Goal: Transaction & Acquisition: Purchase product/service

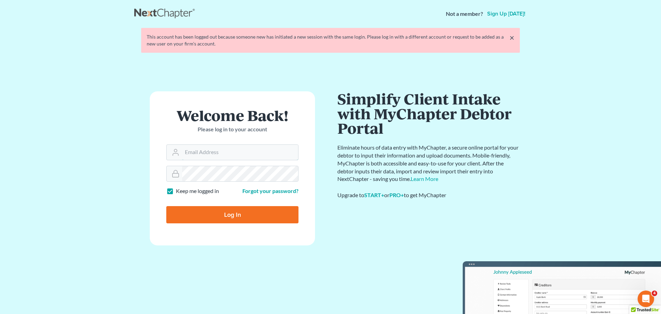
type input "[PERSON_NAME][EMAIL_ADDRESS][DOMAIN_NAME]"
click at [300, 176] on div at bounding box center [236, 216] width 141 height 112
click at [217, 217] on input "Log In" at bounding box center [232, 214] width 132 height 17
type input "Thinking..."
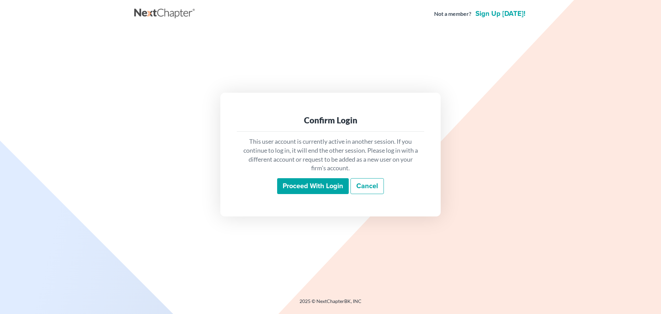
click at [306, 193] on input "Proceed with login" at bounding box center [313, 186] width 72 height 16
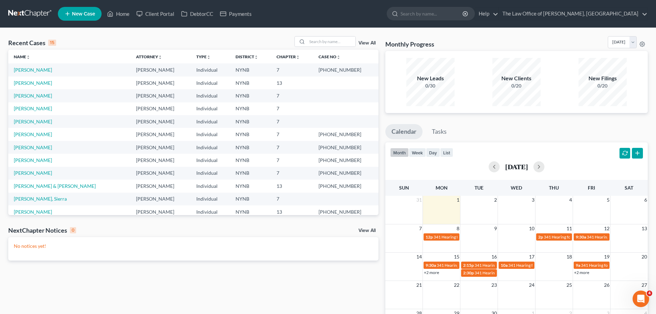
click at [83, 14] on span "New Case" at bounding box center [83, 13] width 23 height 5
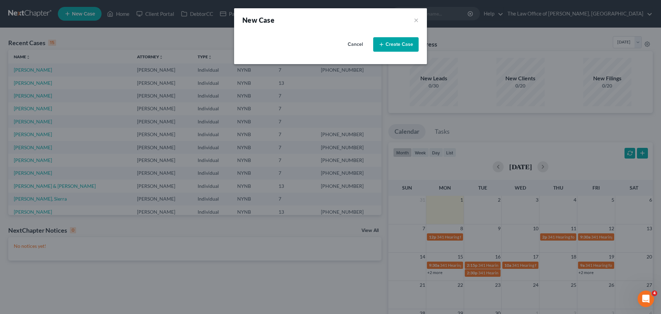
select select "54"
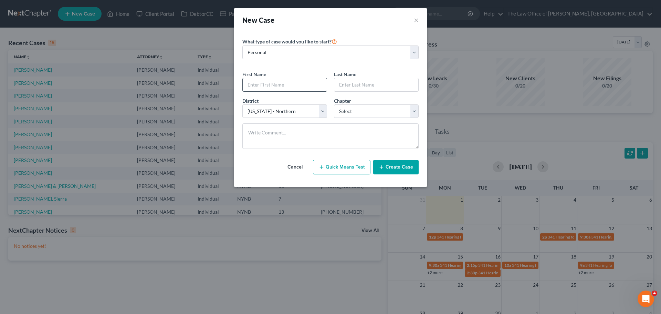
click at [276, 85] on input "text" at bounding box center [285, 84] width 84 height 13
paste input "Serov"
type input "Serov"
click at [376, 89] on input "text" at bounding box center [376, 84] width 84 height 13
paste input "Syedi"
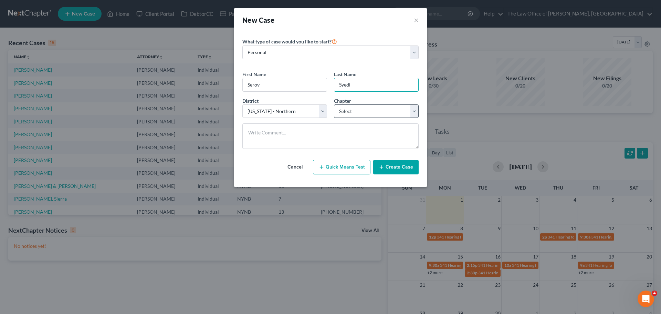
type input "Syedi"
click at [362, 111] on select "Select 7 11 12 13" at bounding box center [376, 111] width 85 height 14
select select "0"
click at [334, 104] on select "Select 7 11 12 13" at bounding box center [376, 111] width 85 height 14
click at [331, 131] on textarea at bounding box center [330, 135] width 176 height 25
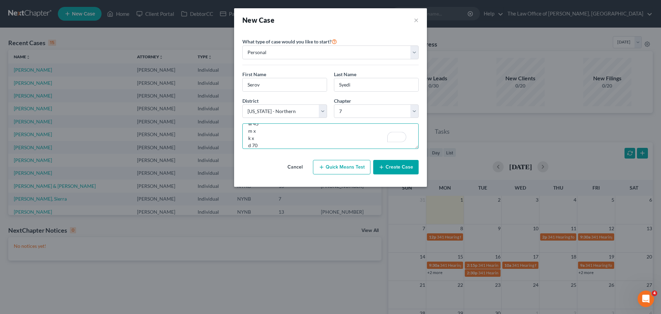
type textarea "h x c ok w 45 m x k x d 70"
click at [407, 168] on button "Create Case" at bounding box center [395, 167] width 45 height 14
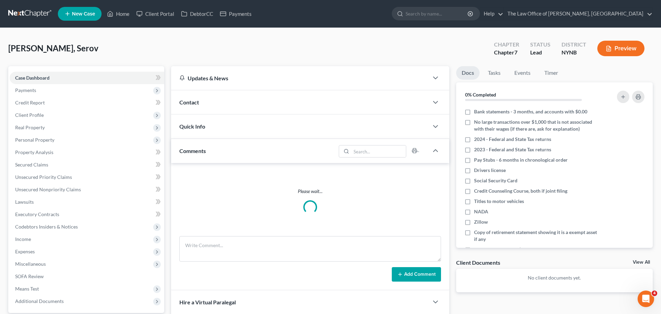
click at [193, 105] on span "Contact" at bounding box center [189, 102] width 20 height 7
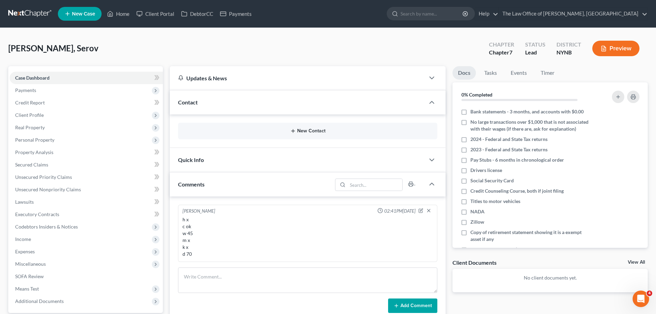
click at [306, 130] on button "New Contact" at bounding box center [308, 131] width 248 height 6
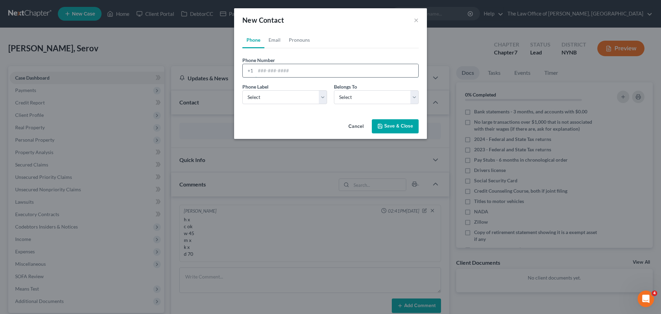
click at [278, 65] on input "tel" at bounding box center [336, 70] width 163 height 13
paste input "‪(518) 709-7158‬"
type input "‪(518) 709-7158‬"
click at [269, 94] on select "Select Mobile Home Work Other" at bounding box center [284, 97] width 85 height 14
select select "0"
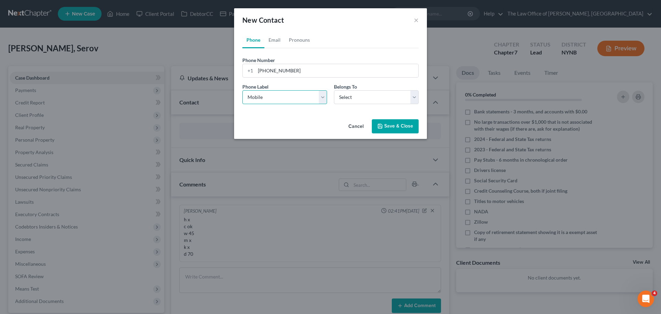
click at [242, 90] on select "Select Mobile Home Work Other" at bounding box center [284, 97] width 85 height 14
click at [352, 96] on select "Select Client Other" at bounding box center [376, 97] width 85 height 14
select select "0"
click at [334, 90] on select "Select Client Other" at bounding box center [376, 97] width 85 height 14
select select "0"
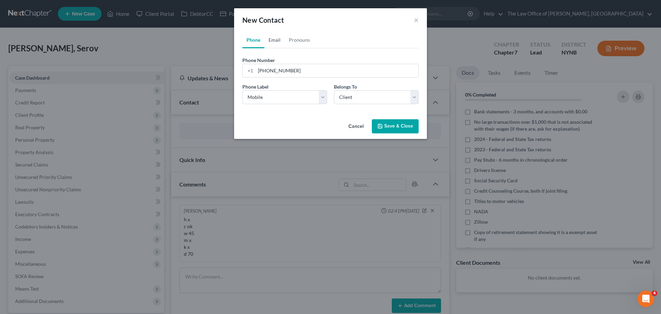
click at [270, 42] on link "Email" at bounding box center [274, 40] width 20 height 17
click at [270, 70] on input "email" at bounding box center [336, 70] width 163 height 13
paste input "syediferoz.4@gmail.com"
type input "syediferoz.4@gmail.com"
drag, startPoint x: 261, startPoint y: 96, endPoint x: 264, endPoint y: 103, distance: 8.1
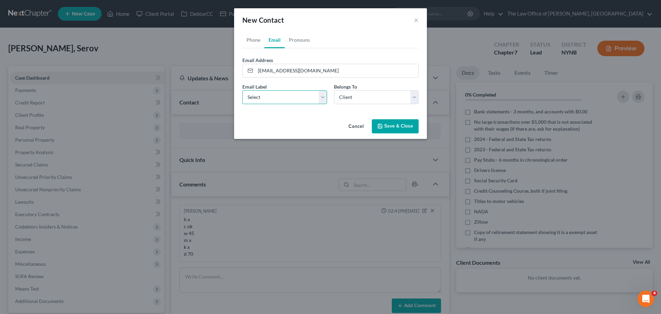
click at [261, 96] on select "Select Home Work Other" at bounding box center [284, 97] width 85 height 14
select select "0"
click at [242, 90] on select "Select Home Work Other" at bounding box center [284, 97] width 85 height 14
click at [395, 128] on button "Save & Close" at bounding box center [395, 126] width 47 height 14
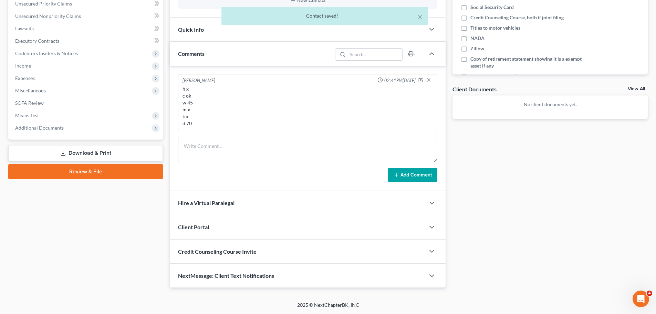
click at [201, 226] on span "Client Portal" at bounding box center [193, 226] width 31 height 7
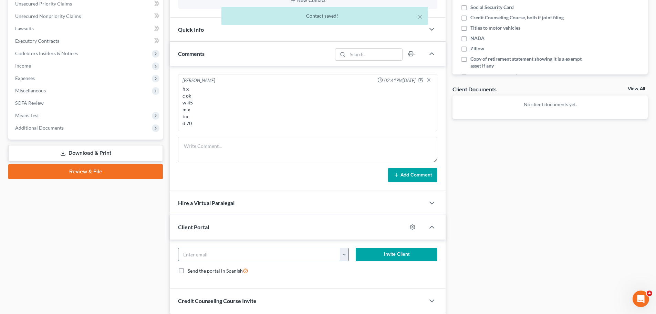
click at [216, 255] on input "email" at bounding box center [259, 254] width 162 height 13
paste input "syediferoz.4@gmail.com"
type input "syediferoz.4@gmail.com"
click at [403, 256] on button "Invite Client" at bounding box center [397, 255] width 82 height 14
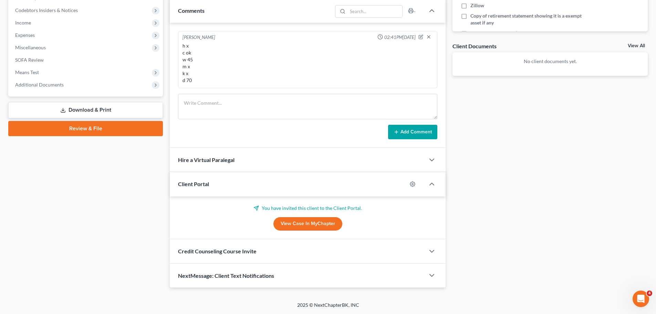
click at [256, 256] on div "Credit Counseling Course Invite" at bounding box center [297, 251] width 255 height 24
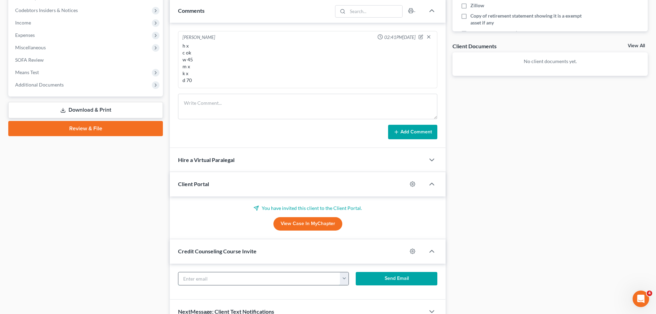
click at [217, 277] on input "text" at bounding box center [259, 278] width 162 height 13
paste input "syediferoz.4@gmail.com"
type input "syediferoz.4@gmail.com"
click at [408, 273] on button "Send Email" at bounding box center [397, 279] width 82 height 14
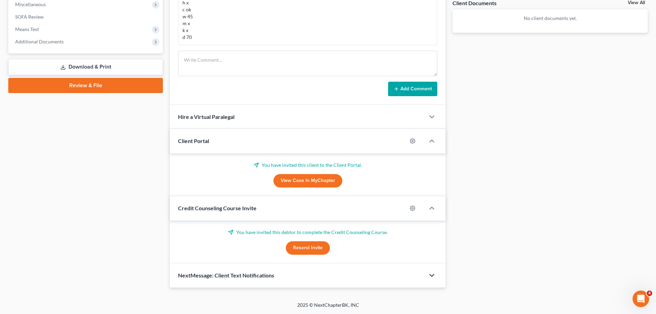
click at [431, 276] on icon "button" at bounding box center [432, 275] width 8 height 8
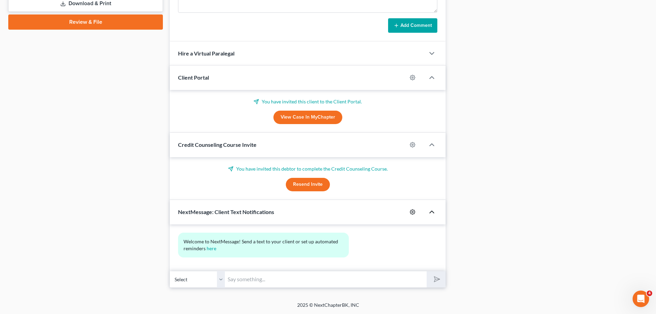
click at [413, 211] on icon "button" at bounding box center [413, 212] width 6 height 6
select select "0"
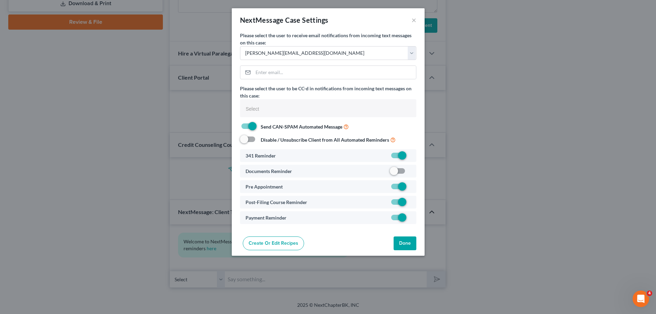
select select
click at [413, 172] on label at bounding box center [413, 172] width 0 height 0
click at [416, 171] on input "checkbox" at bounding box center [418, 169] width 4 height 4
checkbox input "true"
click at [409, 243] on button "Done" at bounding box center [407, 243] width 23 height 14
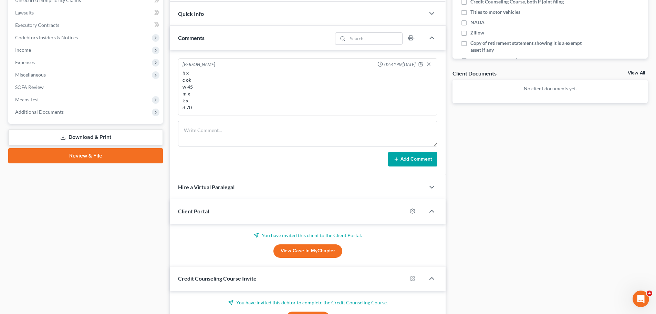
scroll to position [82, 0]
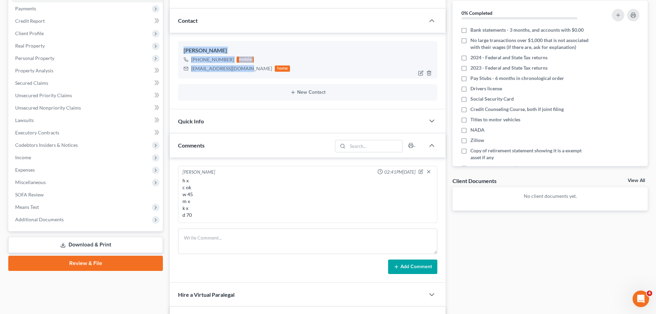
drag, startPoint x: 241, startPoint y: 70, endPoint x: 181, endPoint y: 51, distance: 62.8
click at [180, 51] on div "Serov Syedi +1 (518) 709-7158 mobile syediferoz.4@gmail.com home" at bounding box center [307, 59] width 259 height 37
copy div "Serov Syedi +1 (518) 709-7158 mobile syediferoz.4@gmail.com"
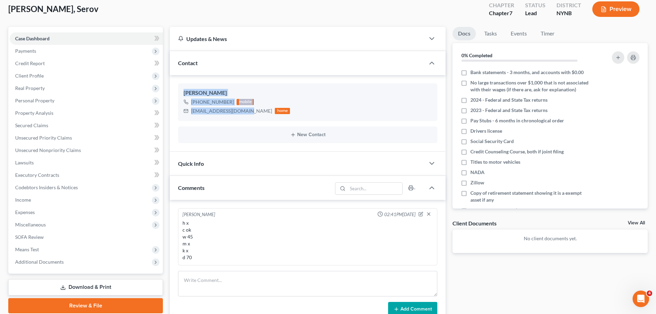
scroll to position [0, 0]
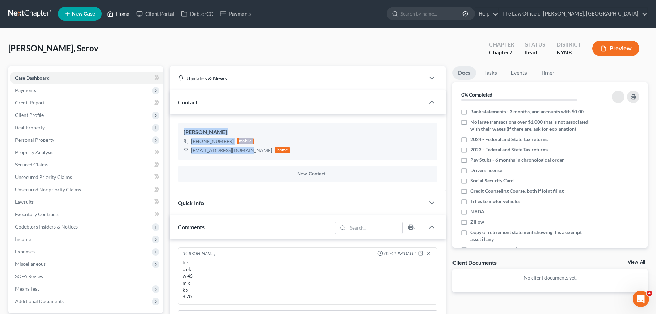
click at [125, 17] on link "Home" at bounding box center [118, 14] width 29 height 12
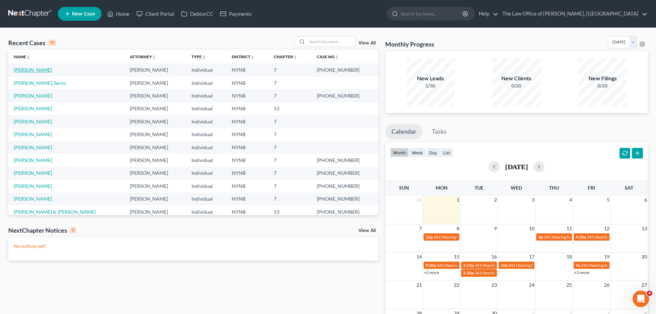
click at [28, 72] on link "[PERSON_NAME]" at bounding box center [33, 70] width 38 height 6
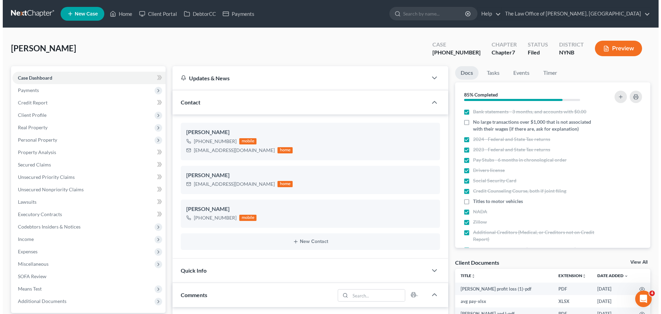
scroll to position [313, 0]
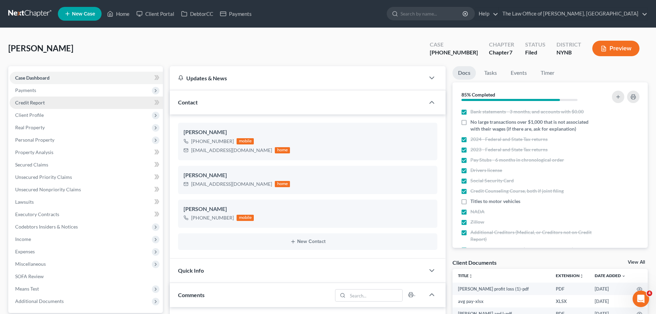
drag, startPoint x: 30, startPoint y: 90, endPoint x: 38, endPoint y: 96, distance: 10.8
click at [30, 90] on span "Payments" at bounding box center [25, 90] width 21 height 6
click at [38, 103] on span "Invoices" at bounding box center [38, 103] width 18 height 6
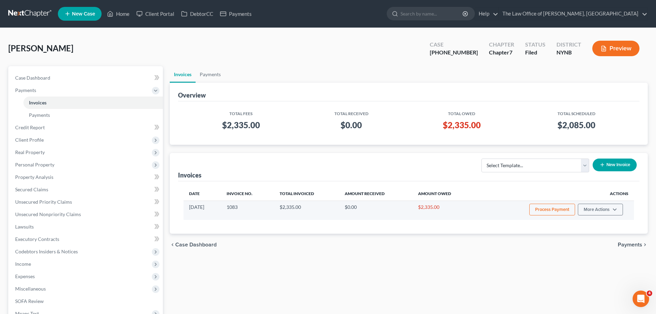
click at [555, 208] on button "Process Payment" at bounding box center [552, 209] width 46 height 12
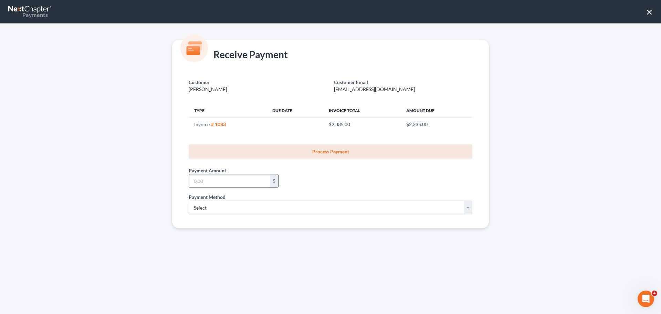
click at [240, 184] on input "text" at bounding box center [229, 180] width 81 height 13
type input "250"
drag, startPoint x: 198, startPoint y: 208, endPoint x: 209, endPoint y: 212, distance: 11.8
click at [198, 208] on select "Select ACH Credit Card" at bounding box center [331, 207] width 284 height 14
select select "1"
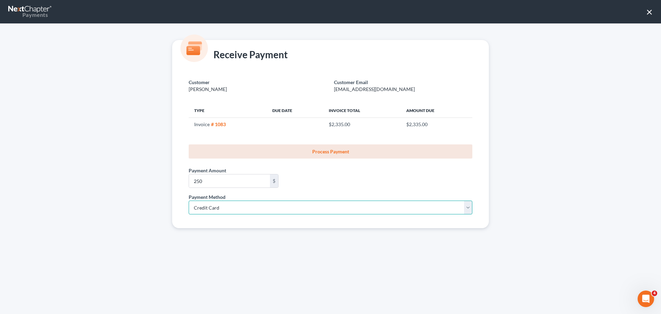
click at [189, 200] on select "Select ACH Credit Card" at bounding box center [331, 207] width 284 height 14
select select "35"
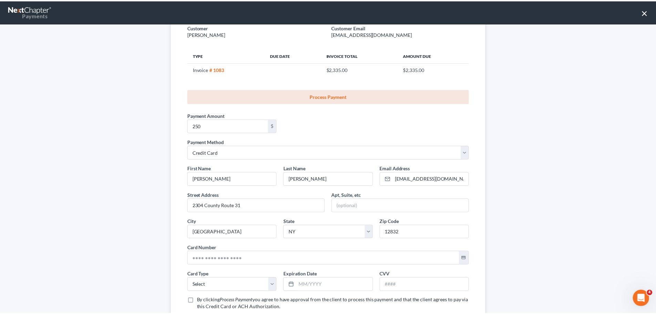
scroll to position [103, 0]
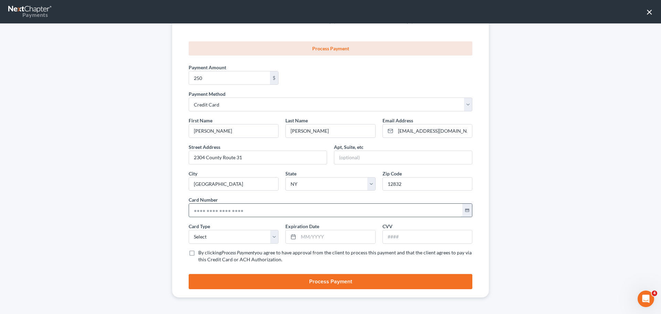
click at [218, 214] on input "text" at bounding box center [325, 209] width 273 height 13
paste input "5143 7720 3924 6310"
type input "5143 7720 3924 6310"
click at [200, 234] on select "Select Visa MasterCard Discover American Express" at bounding box center [234, 237] width 90 height 14
select select "1"
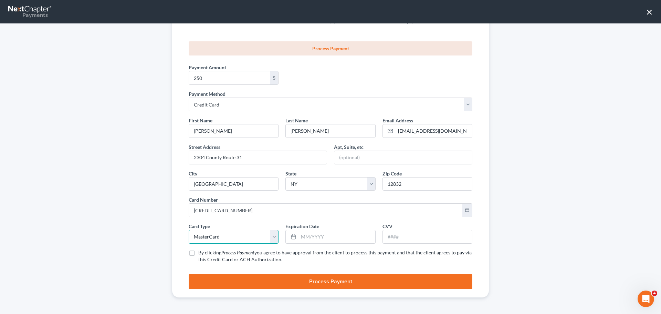
click at [189, 230] on select "Select Visa MasterCard Discover American Express" at bounding box center [234, 237] width 90 height 14
click at [341, 241] on input "text" at bounding box center [337, 236] width 76 height 13
type input "01/2029"
click at [413, 238] on input "text" at bounding box center [427, 236] width 89 height 13
type input "968"
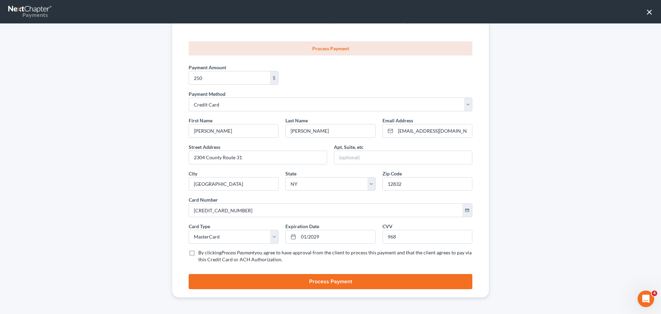
click at [198, 255] on label "By clicking Process Payment you agree to have approval from the client to proce…" at bounding box center [335, 256] width 274 height 14
click at [201, 253] on input "By clicking Process Payment you agree to have approval from the client to proce…" at bounding box center [203, 251] width 4 height 4
checkbox input "true"
click at [246, 280] on button "Process Payment" at bounding box center [331, 281] width 284 height 15
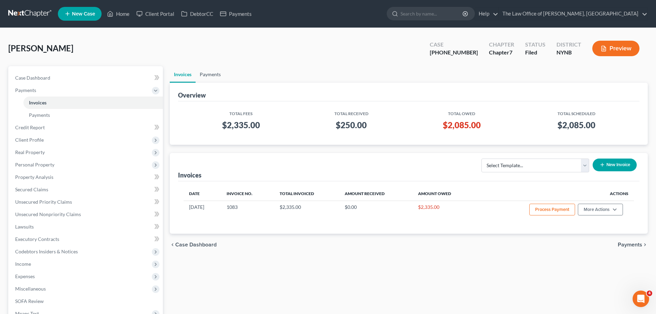
click at [207, 70] on link "Payments" at bounding box center [210, 74] width 29 height 17
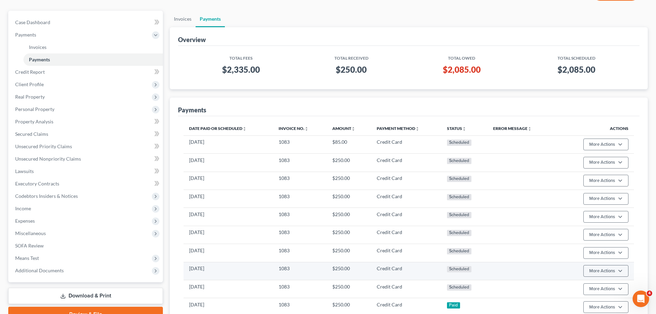
scroll to position [133, 0]
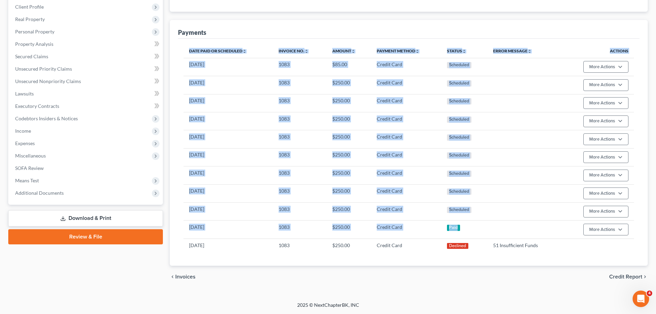
drag, startPoint x: 462, startPoint y: 229, endPoint x: 183, endPoint y: 231, distance: 278.5
click at [183, 231] on div "Date Paid or Scheduled unfold_more expand_more expand_less Invoice No. unfold_m…" at bounding box center [408, 152] width 461 height 227
click at [183, 230] on div "Date Paid or Scheduled unfold_more expand_more expand_less Invoice No. unfold_m…" at bounding box center [408, 152] width 461 height 227
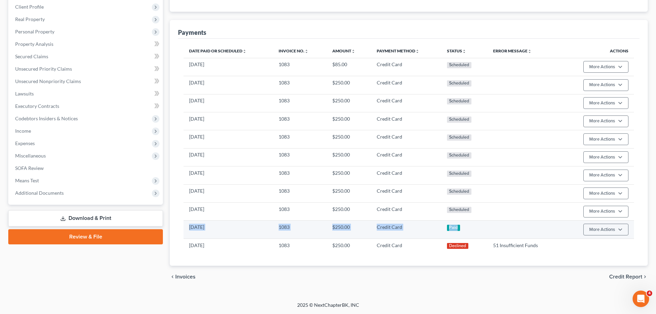
drag, startPoint x: 188, startPoint y: 226, endPoint x: 437, endPoint y: 233, distance: 249.0
click at [473, 226] on tr "09/01/2025 1083 $250.00 Credit Card Paid More Actions Refund" at bounding box center [409, 229] width 450 height 18
copy tr "09/01/2025 1083 $250.00 Credit Card Paid"
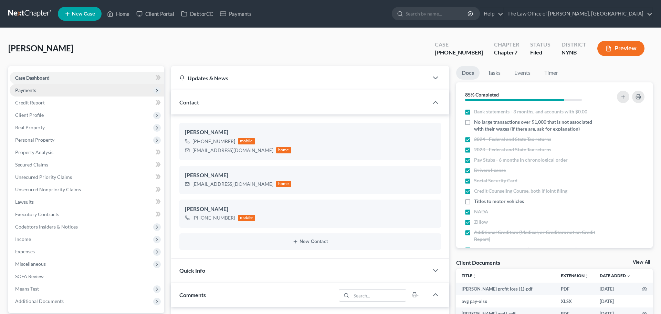
click at [46, 92] on span "Payments" at bounding box center [87, 90] width 155 height 12
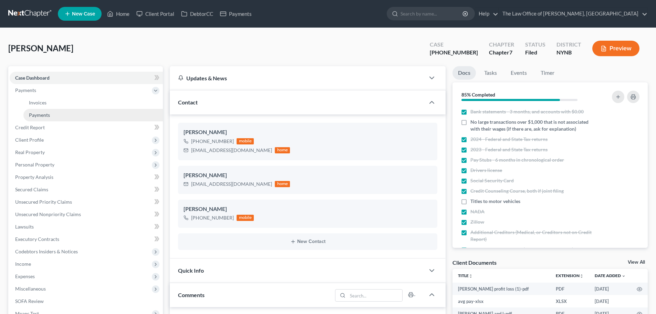
click at [39, 112] on span "Payments" at bounding box center [39, 115] width 21 height 6
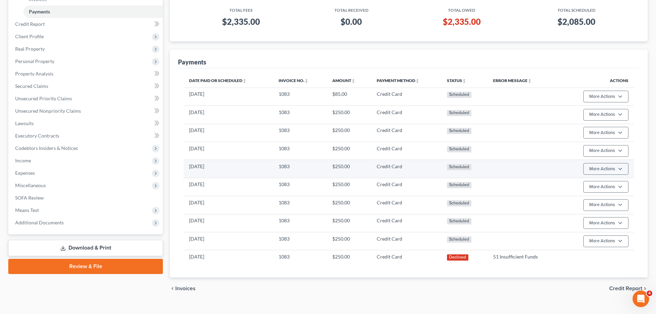
scroll to position [115, 0]
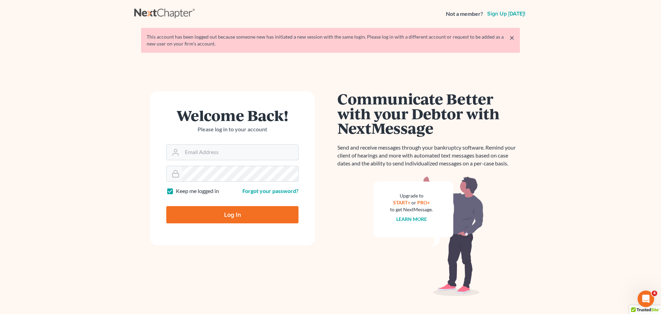
type input "[PERSON_NAME][EMAIL_ADDRESS][DOMAIN_NAME]"
drag, startPoint x: 299, startPoint y: 177, endPoint x: 306, endPoint y: 177, distance: 7.2
click at [300, 177] on div at bounding box center [236, 216] width 141 height 112
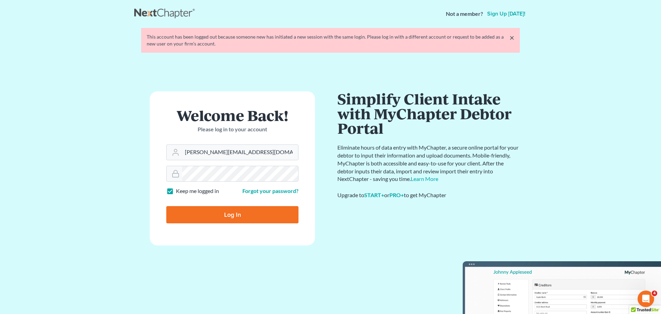
click at [241, 217] on input "Log In" at bounding box center [232, 214] width 132 height 17
type input "Thinking..."
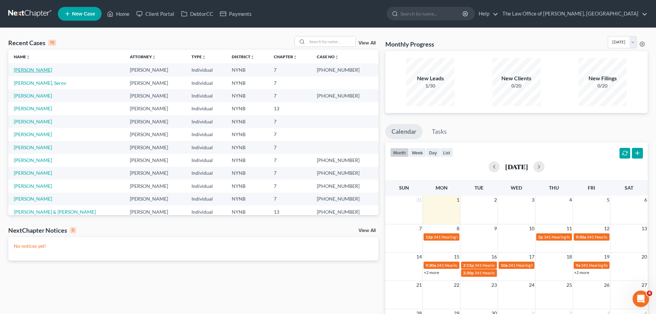
click at [44, 70] on link "[PERSON_NAME]" at bounding box center [33, 70] width 38 height 6
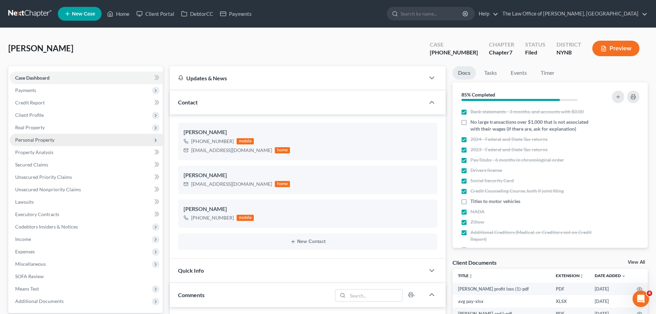
scroll to position [313, 0]
drag, startPoint x: 31, startPoint y: 90, endPoint x: 34, endPoint y: 94, distance: 5.0
click at [31, 90] on span "Payments" at bounding box center [25, 90] width 21 height 6
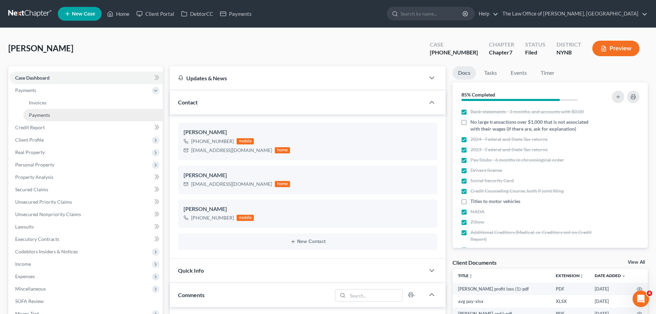
click at [36, 114] on span "Payments" at bounding box center [39, 115] width 21 height 6
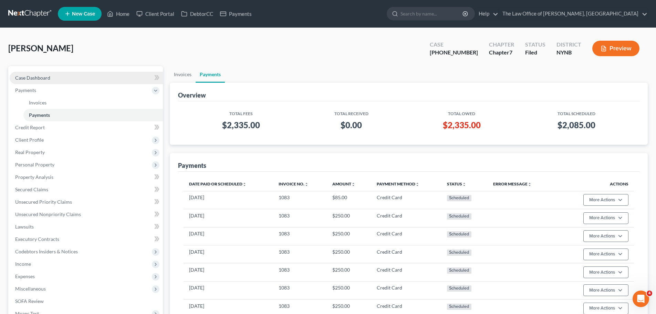
click at [45, 78] on span "Case Dashboard" at bounding box center [32, 78] width 35 height 6
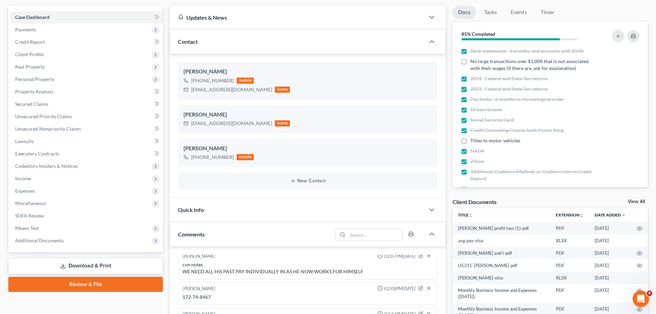
scroll to position [172, 0]
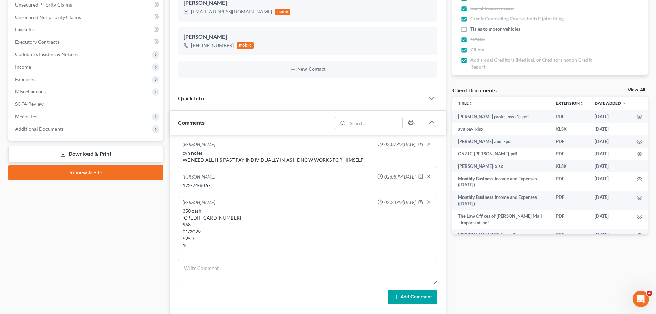
click at [207, 216] on div "350 cash [CREDIT_CARD_NUMBER] 968 01/2029 $250 1st" at bounding box center [307, 227] width 250 height 41
click at [207, 215] on div "350 cash [CREDIT_CARD_NUMBER] 968 01/2029 $250 1st" at bounding box center [307, 227] width 250 height 41
copy div "[CREDIT_CARD_NUMBER]"
